Goal: Find specific page/section: Find specific page/section

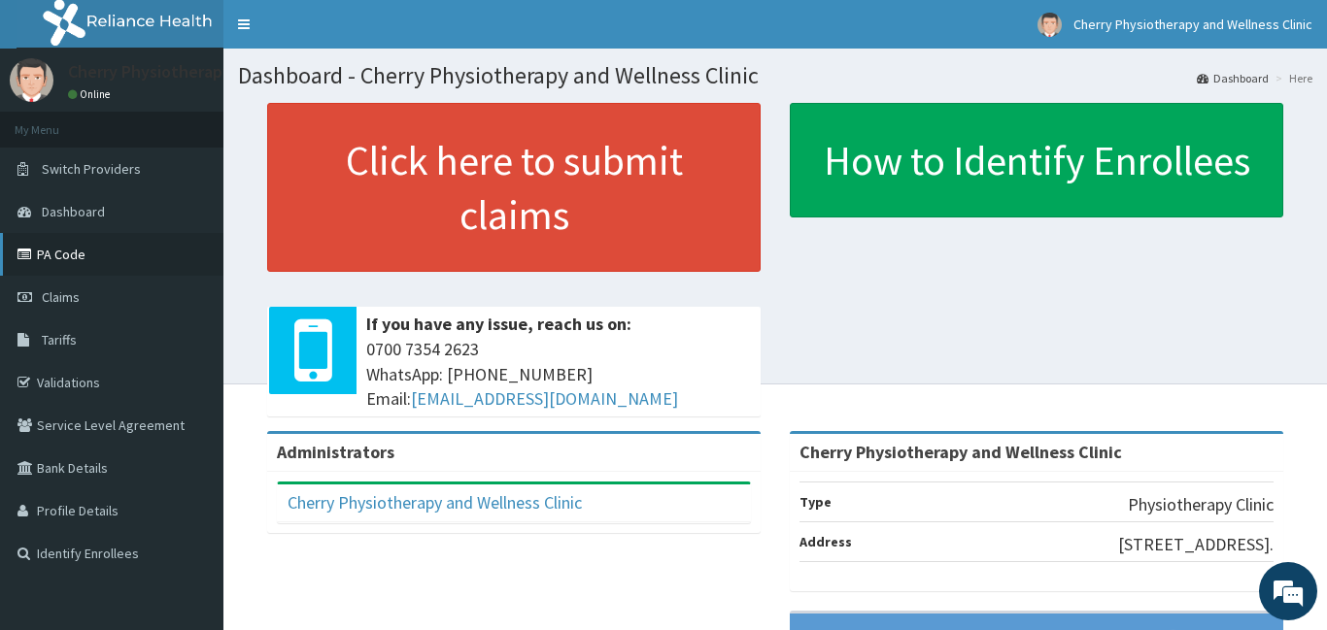
click at [75, 258] on link "PA Code" at bounding box center [111, 254] width 223 height 43
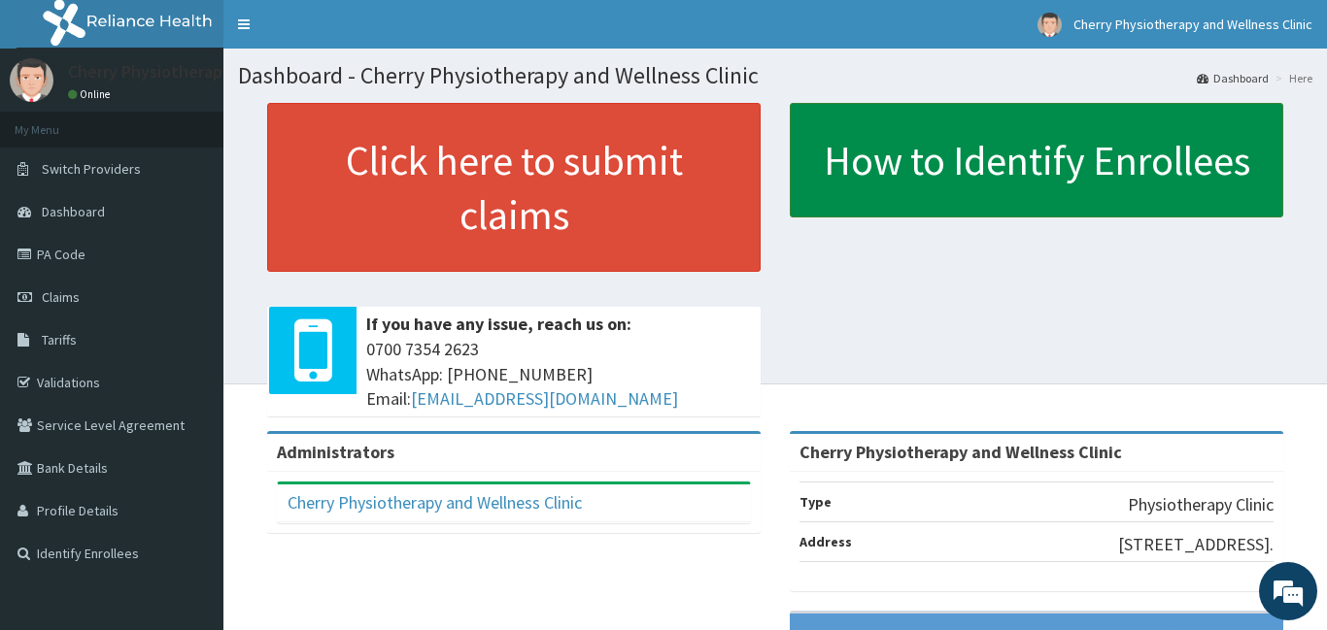
click at [1274, 208] on link "How to Identify Enrollees" at bounding box center [1036, 160] width 493 height 115
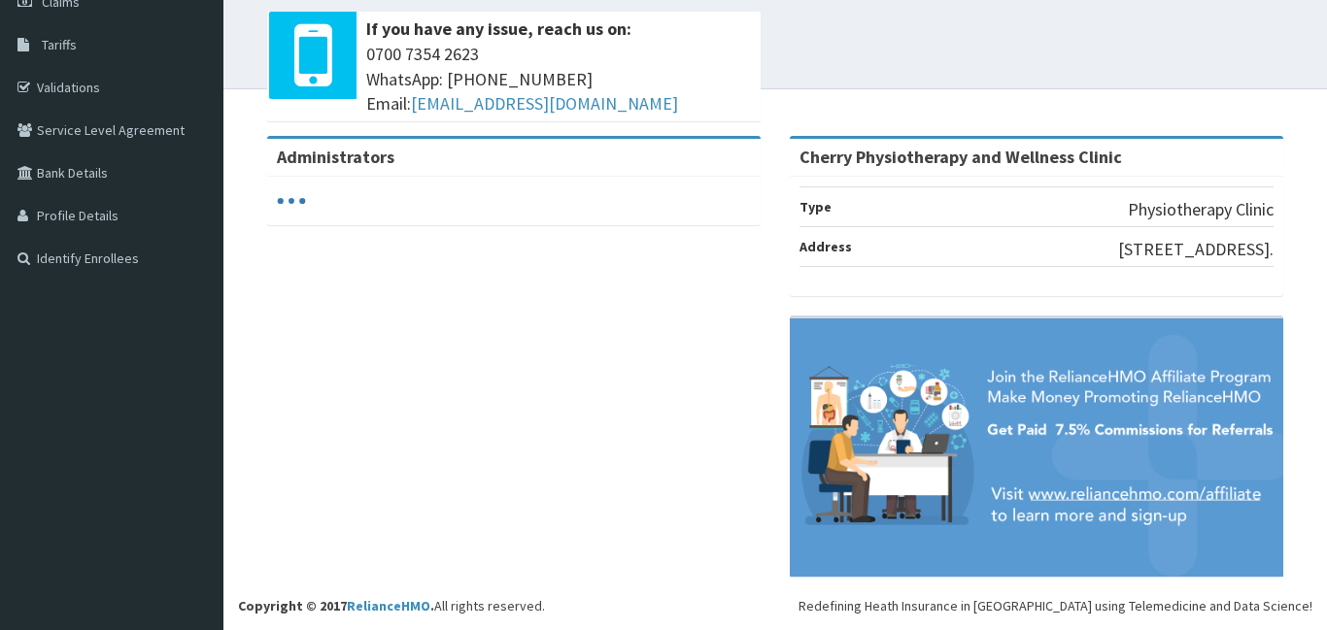
scroll to position [49, 0]
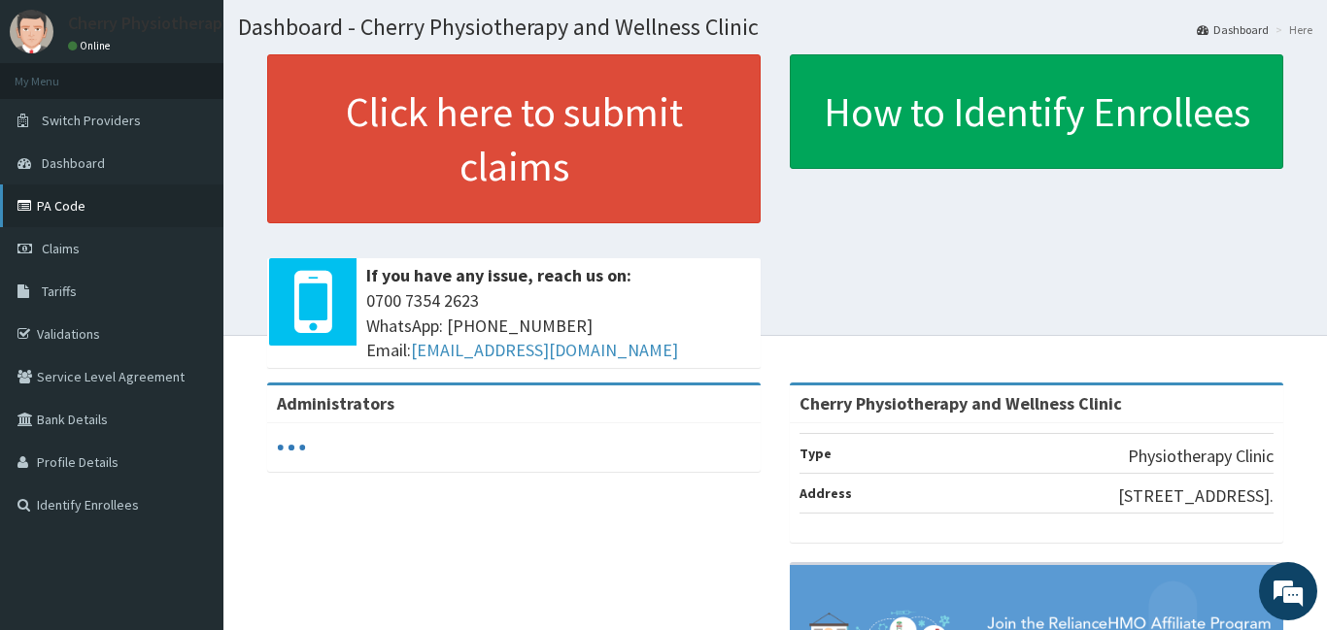
click at [75, 204] on link "PA Code" at bounding box center [111, 206] width 223 height 43
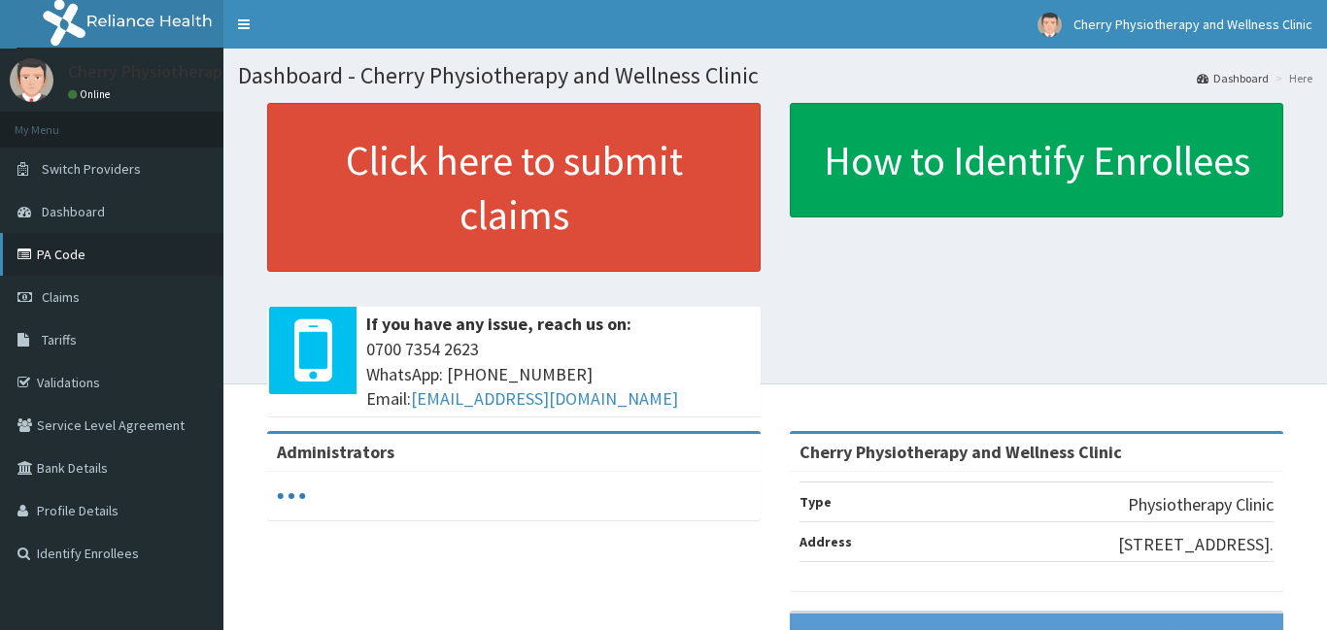
click at [75, 252] on link "PA Code" at bounding box center [111, 254] width 223 height 43
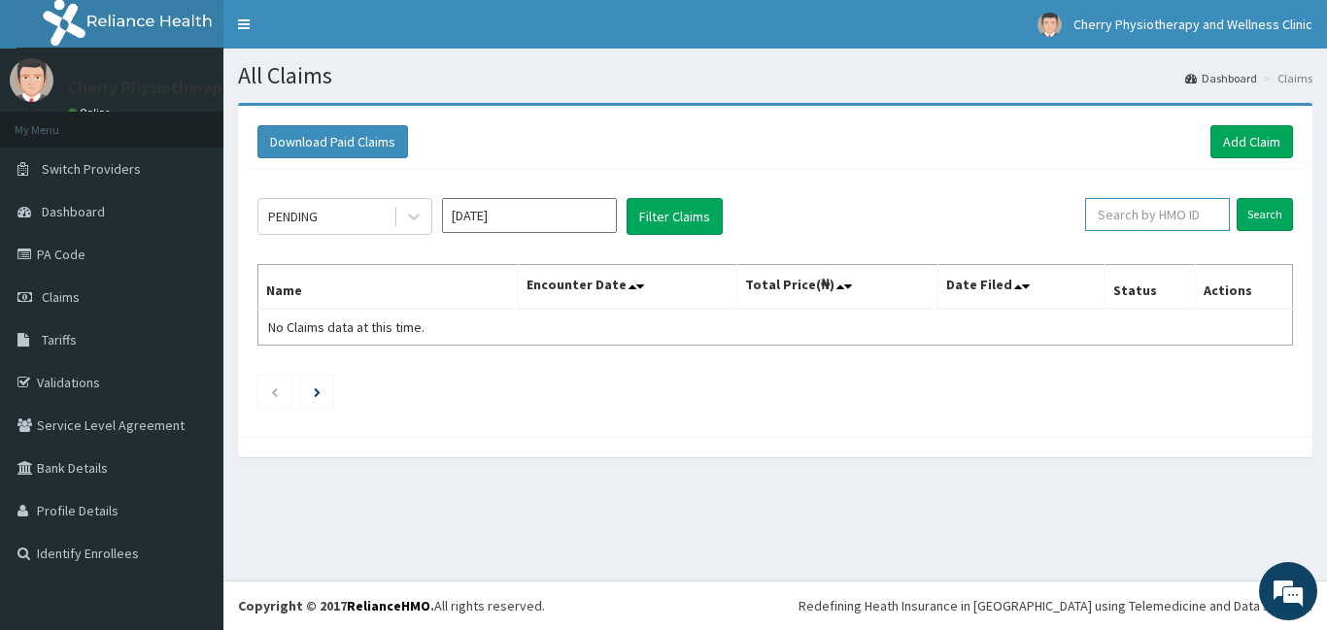
click at [1184, 212] on input "text" at bounding box center [1157, 214] width 145 height 33
click at [1181, 212] on input "text" at bounding box center [1157, 214] width 145 height 33
type input "KAZ/10005/A"
click at [1249, 211] on input "Search" at bounding box center [1264, 214] width 56 height 33
click at [51, 341] on span "Tariffs" at bounding box center [59, 339] width 35 height 17
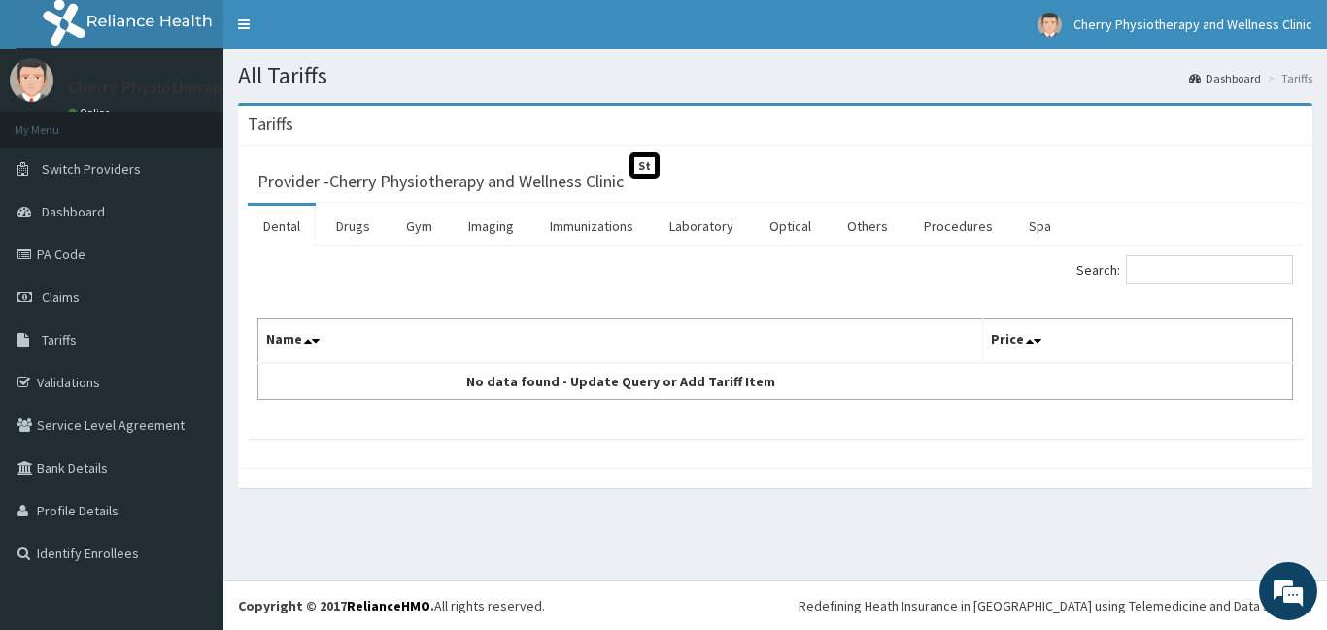
click at [51, 341] on span "Tariffs" at bounding box center [59, 339] width 35 height 17
click at [105, 335] on link "Tariffs" at bounding box center [111, 340] width 223 height 43
click at [131, 250] on link "PA Code" at bounding box center [111, 254] width 223 height 43
